Goal: Navigation & Orientation: Find specific page/section

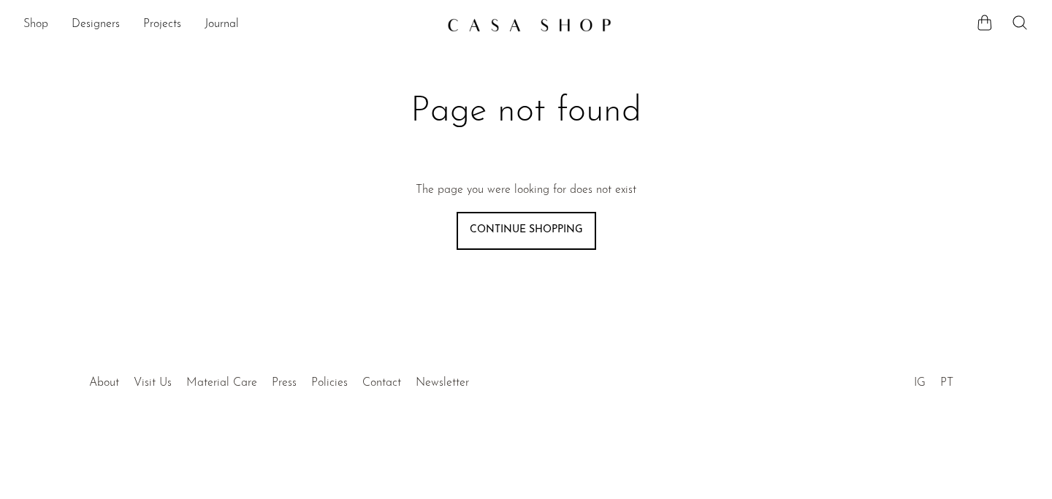
click at [39, 24] on link "Shop" at bounding box center [35, 24] width 25 height 19
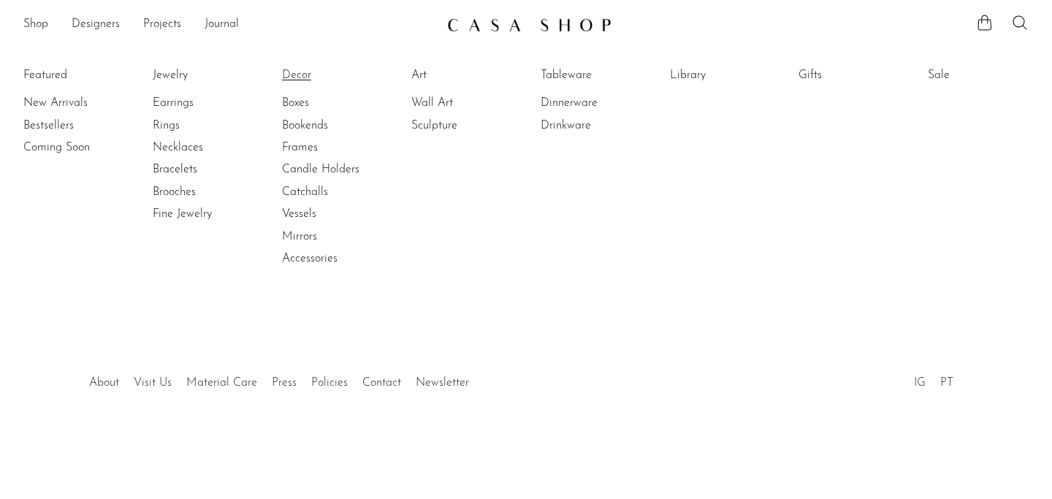
click at [295, 78] on link "Decor" at bounding box center [337, 75] width 110 height 16
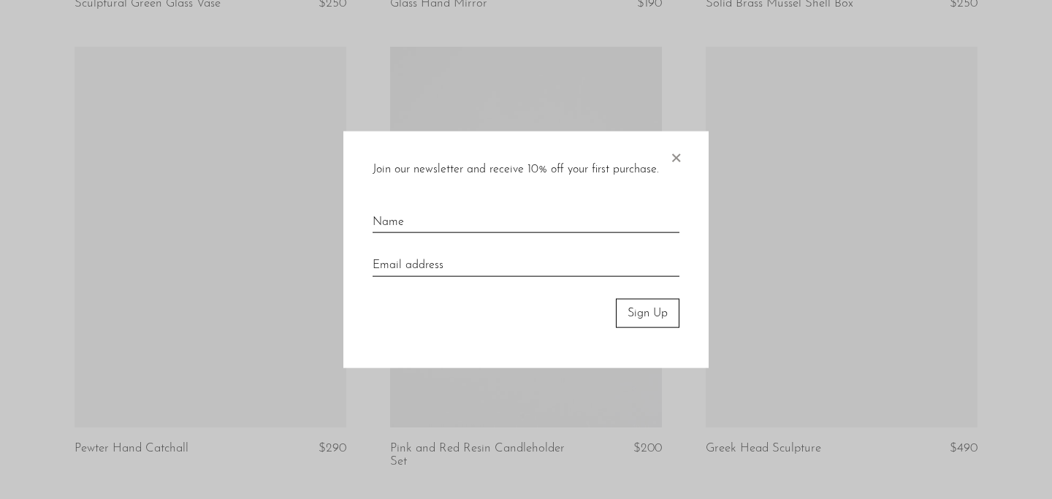
scroll to position [2434, 0]
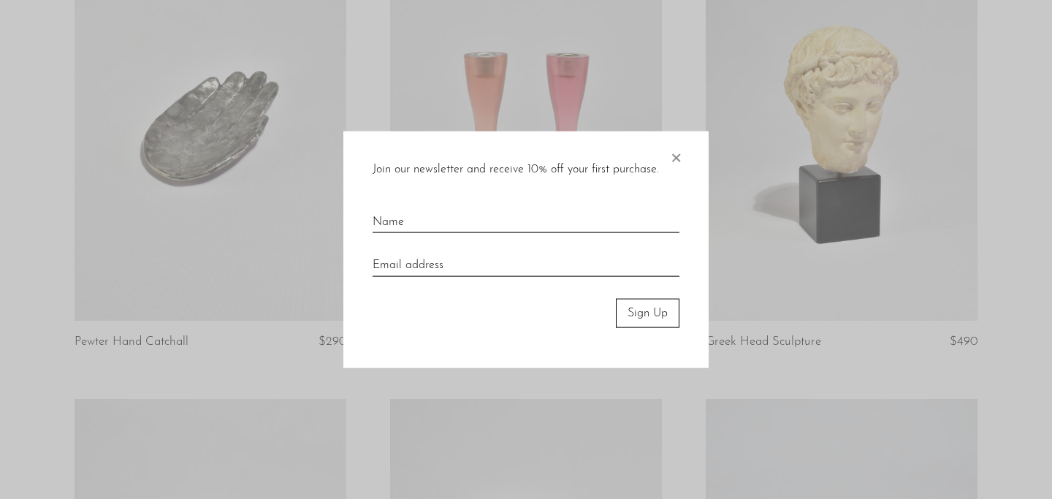
click at [675, 164] on span "×" at bounding box center [676, 154] width 15 height 47
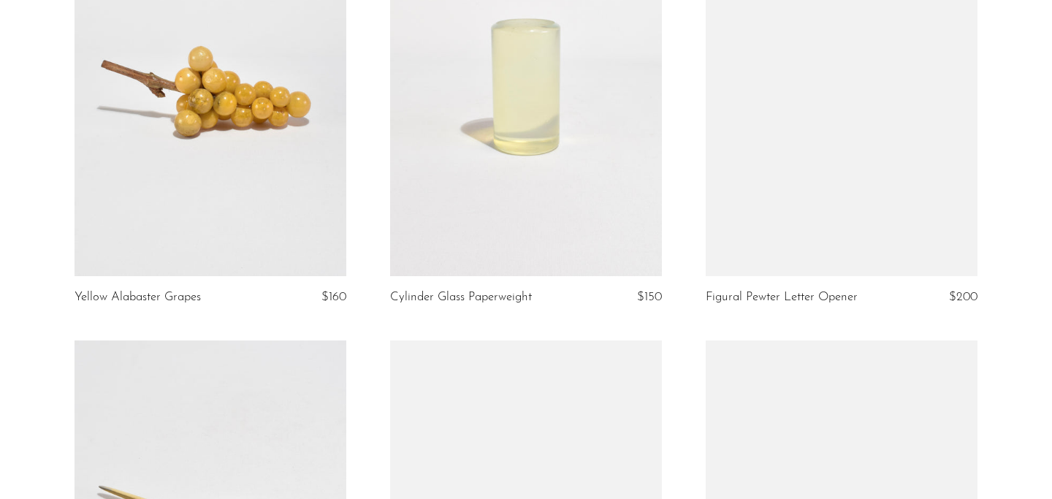
scroll to position [4696, 0]
